Goal: Information Seeking & Learning: Learn about a topic

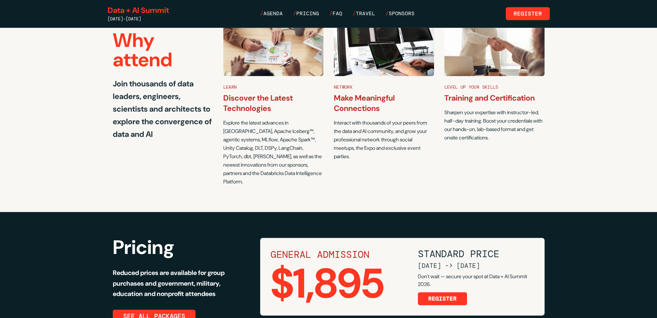
scroll to position [1326, 0]
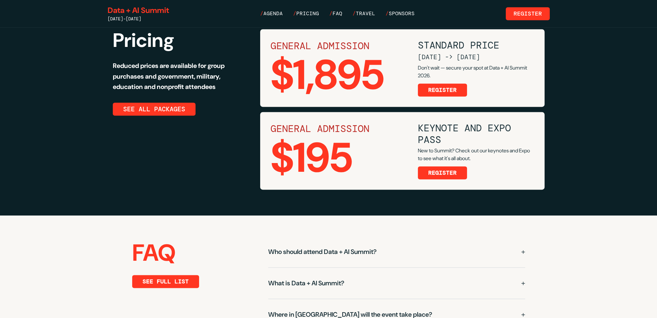
click at [308, 10] on link "/ Pricing" at bounding box center [306, 14] width 26 height 8
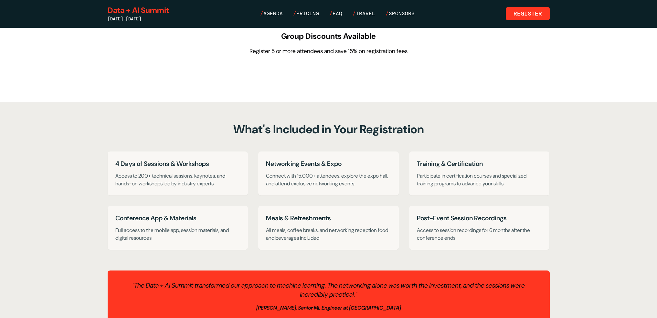
scroll to position [485, 0]
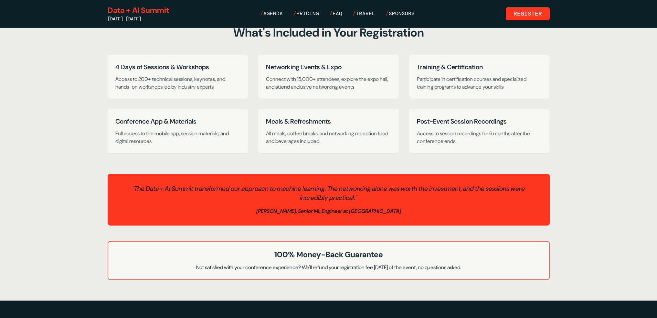
click at [341, 14] on link "/ FAQ" at bounding box center [336, 14] width 13 height 8
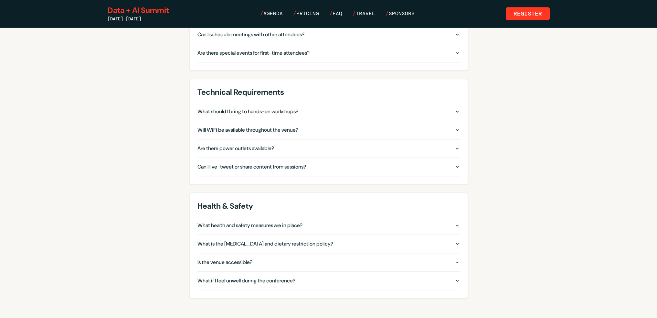
scroll to position [550, 0]
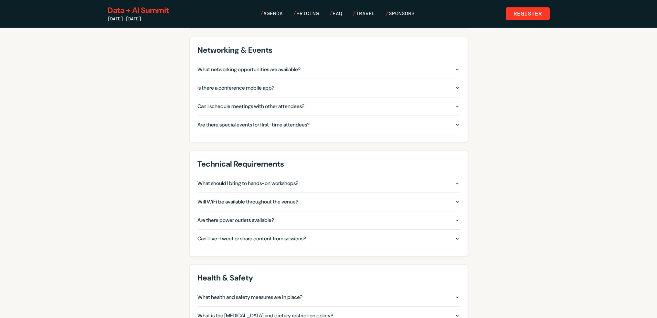
click at [357, 9] on div "Data + AI Summit [DATE]-[DATE] / Agenda / Pricing / FAQ / Travel / Sponsors Reg…" at bounding box center [329, 13] width 442 height 17
click at [359, 11] on link "/ Travel" at bounding box center [364, 14] width 23 height 8
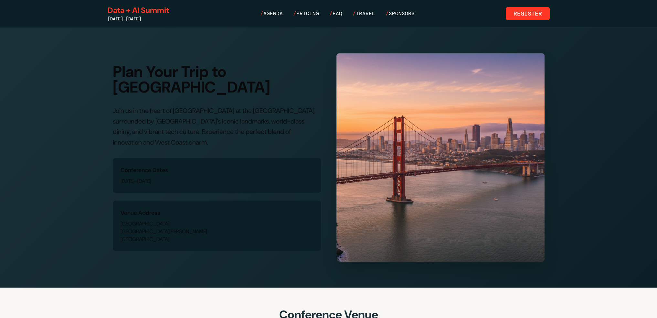
click at [395, 11] on link "/ Sponsors" at bounding box center [400, 14] width 29 height 8
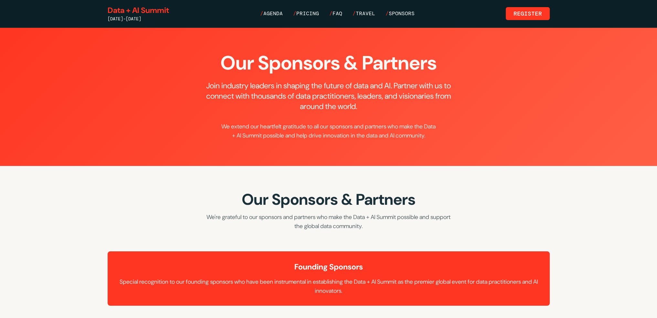
click at [370, 16] on link "/ Travel" at bounding box center [364, 14] width 23 height 8
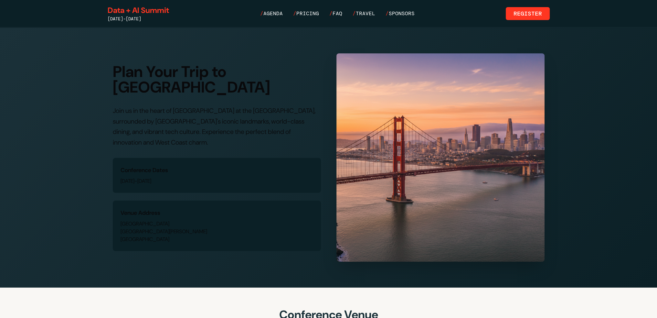
click at [338, 13] on link "/ FAQ" at bounding box center [336, 14] width 13 height 8
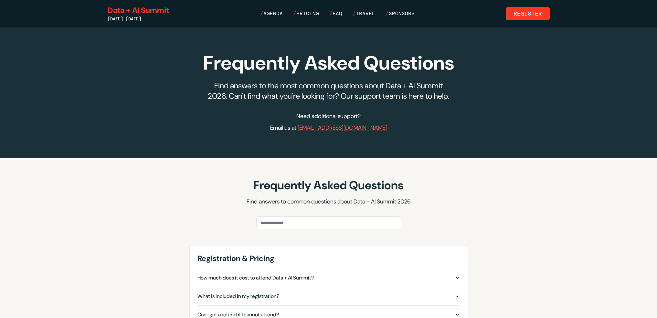
click at [405, 13] on link "/ Sponsors" at bounding box center [400, 14] width 29 height 8
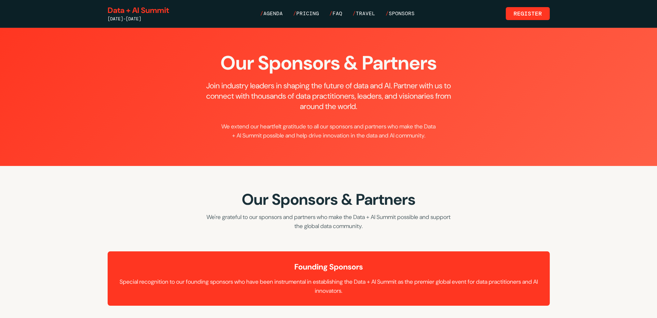
click at [314, 17] on link "/ Pricing" at bounding box center [306, 14] width 26 height 8
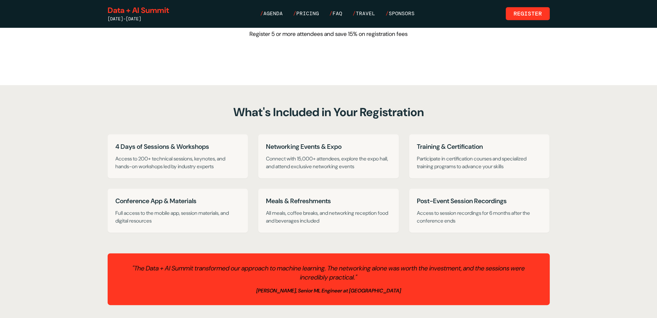
scroll to position [352, 0]
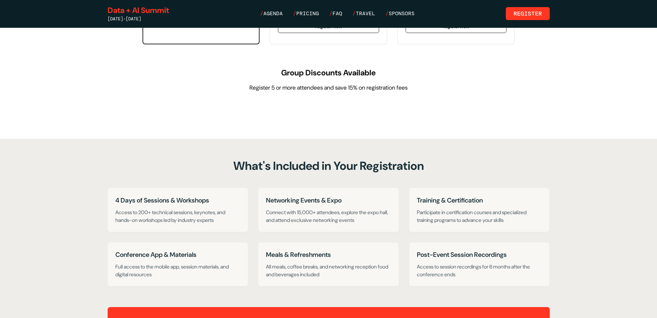
click at [348, 10] on nav "/ Agenda / Pricing / FAQ / Travel / Sponsors" at bounding box center [337, 14] width 155 height 8
click at [342, 14] on link "/ FAQ" at bounding box center [336, 14] width 13 height 8
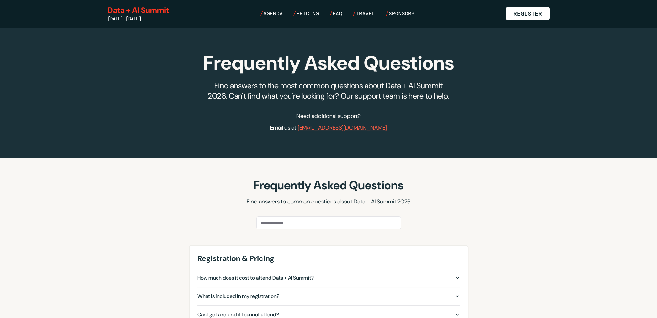
click at [524, 16] on link "Register" at bounding box center [528, 13] width 44 height 13
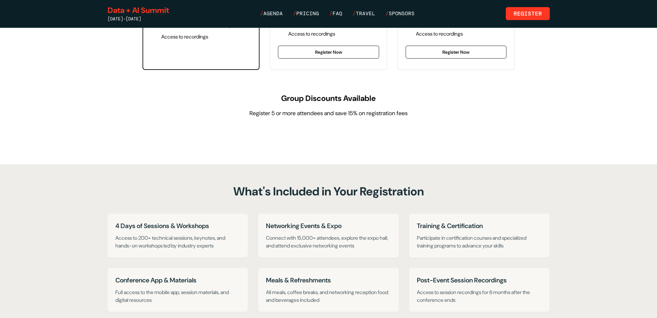
scroll to position [550, 0]
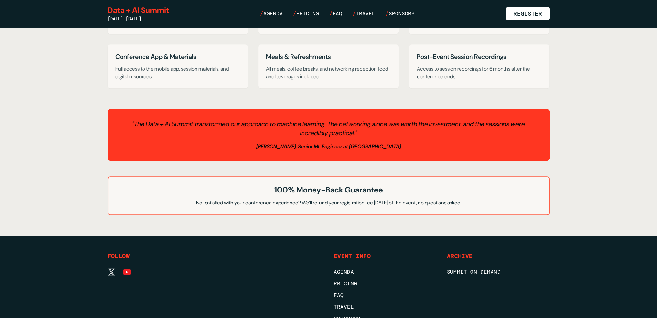
click at [531, 8] on link "Register" at bounding box center [528, 13] width 44 height 13
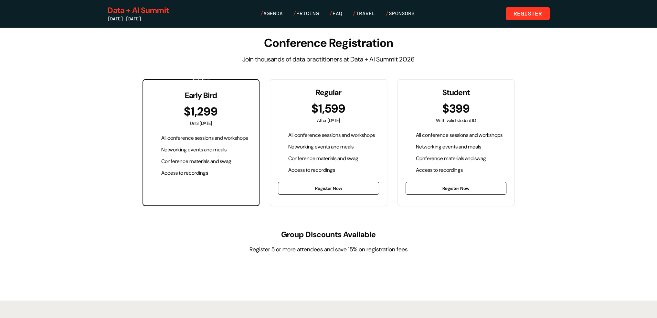
scroll to position [0, 0]
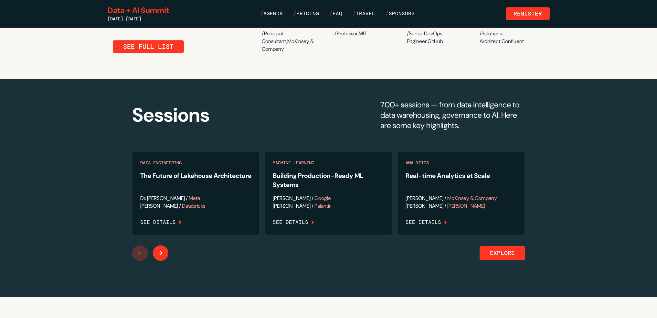
scroll to position [696, 0]
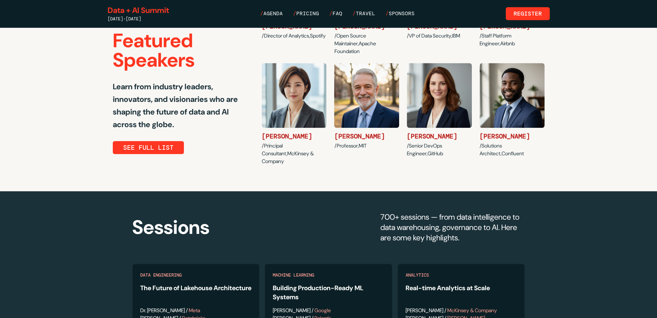
click at [279, 12] on link "/ Agenda" at bounding box center [271, 14] width 23 height 8
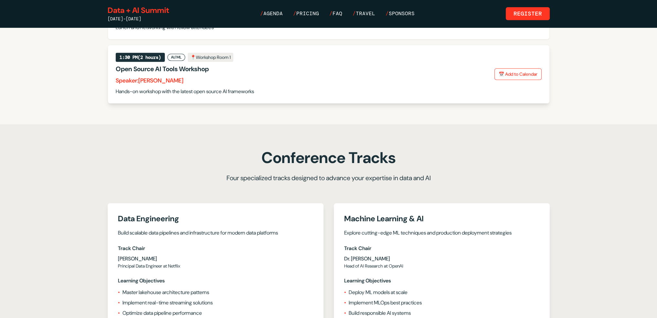
scroll to position [485, 0]
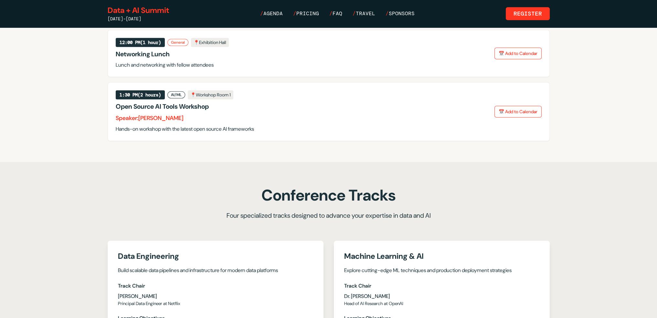
click at [148, 14] on link "Data + AI Summit" at bounding box center [138, 10] width 61 height 10
